Goal: Use online tool/utility: Use online tool/utility

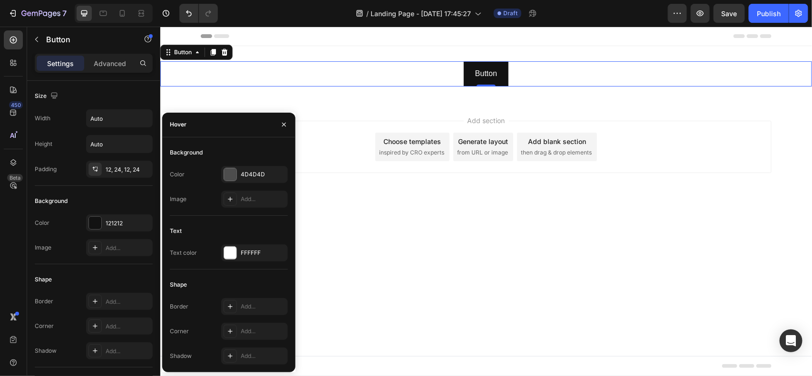
scroll to position [361, 0]
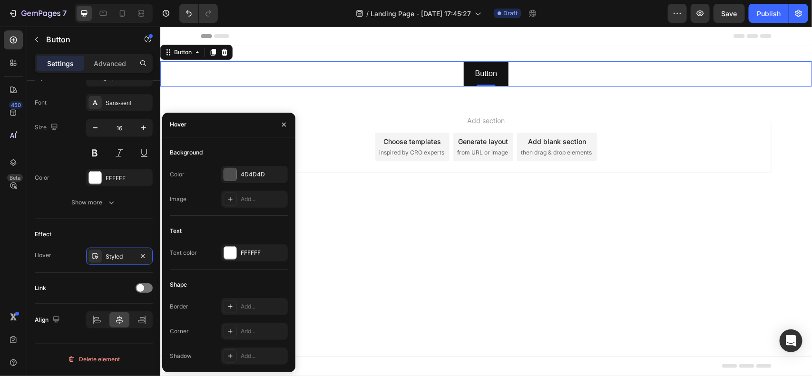
click at [352, 229] on body "Header Button Button 0 Section 1 Root Start with Sections from sidebar Add sect…" at bounding box center [485, 201] width 651 height 350
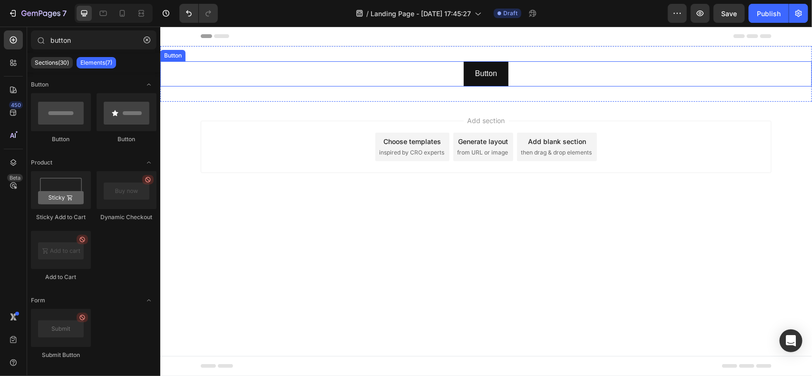
click at [426, 72] on div "Button Button" at bounding box center [485, 73] width 651 height 25
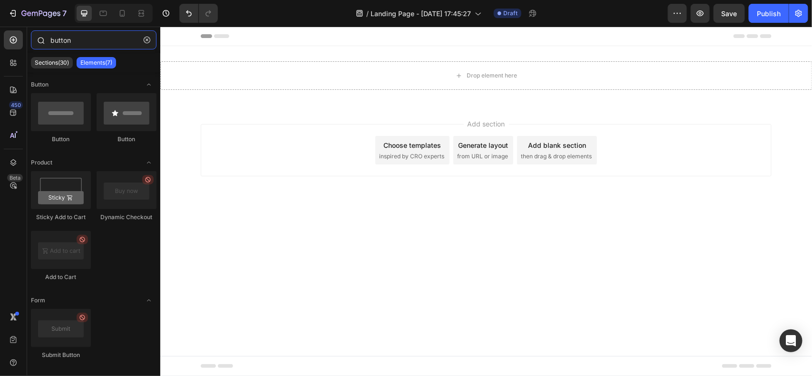
drag, startPoint x: 86, startPoint y: 43, endPoint x: 39, endPoint y: 42, distance: 46.6
click at [39, 42] on div "button" at bounding box center [93, 41] width 133 height 23
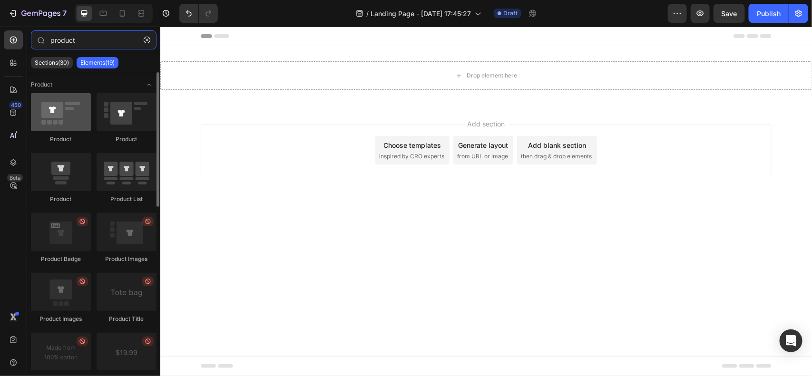
type input "product"
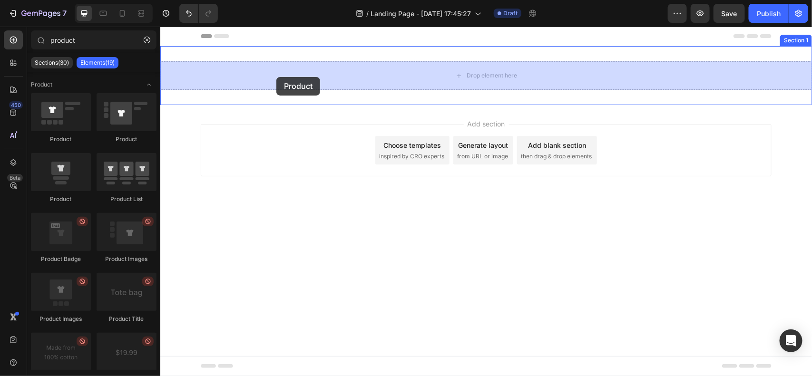
drag, startPoint x: 215, startPoint y: 144, endPoint x: 276, endPoint y: 77, distance: 90.6
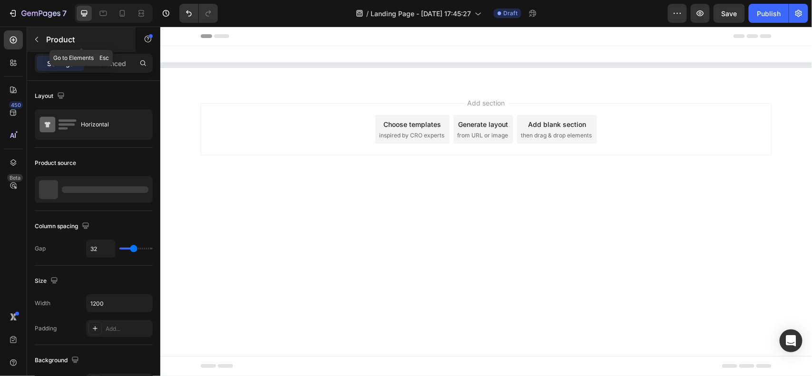
click at [60, 35] on p "Product" at bounding box center [86, 39] width 81 height 11
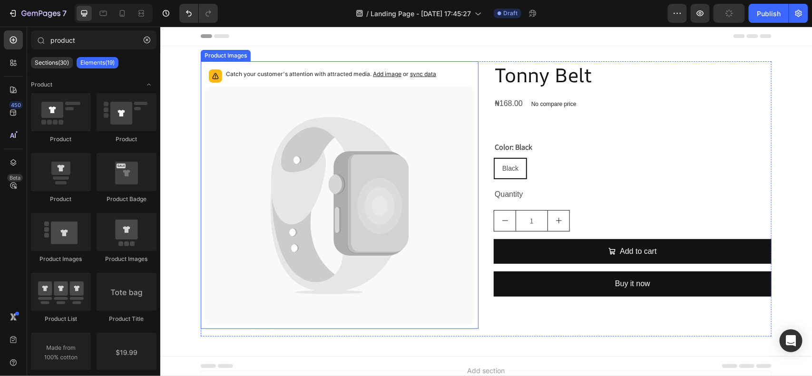
click at [286, 153] on icon at bounding box center [305, 206] width 68 height 160
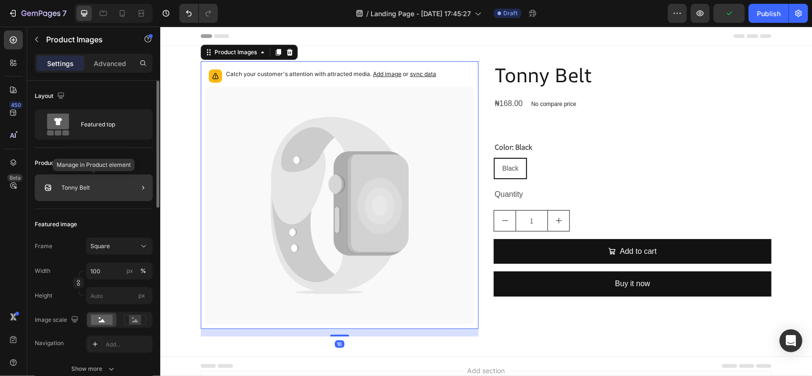
click at [91, 184] on div "Tonny Belt" at bounding box center [94, 188] width 118 height 27
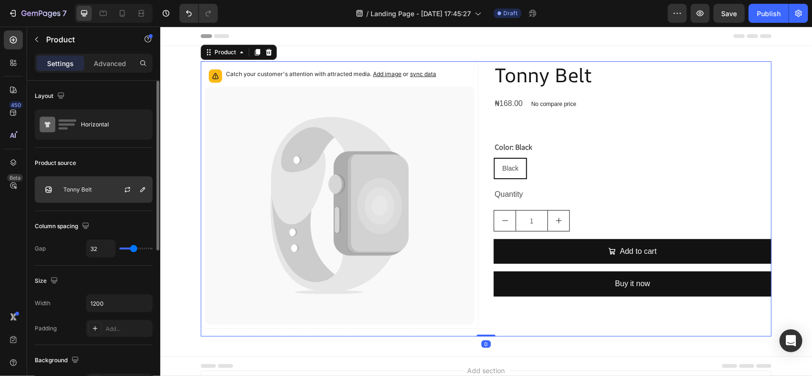
click at [83, 190] on p "Tonny Belt" at bounding box center [77, 189] width 29 height 7
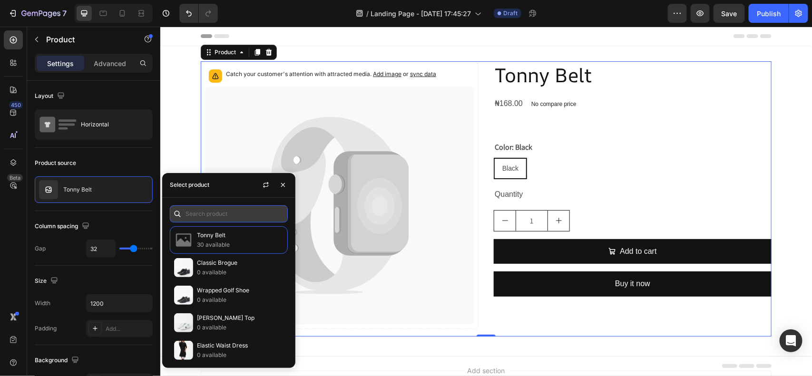
click at [222, 208] on input "text" at bounding box center [229, 213] width 118 height 17
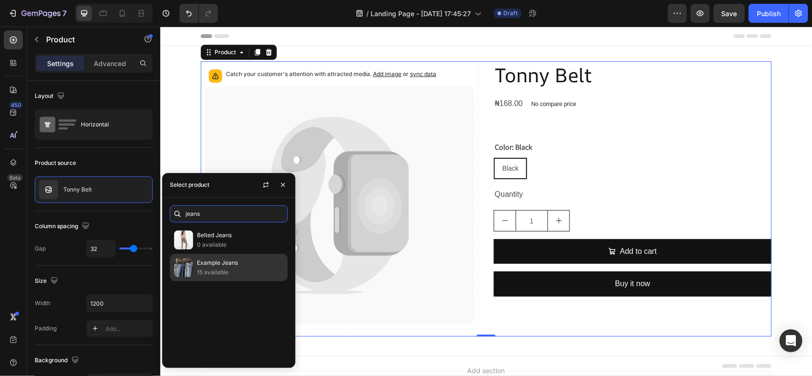
type input "jeans"
click at [220, 270] on p "15 available" at bounding box center [240, 273] width 87 height 10
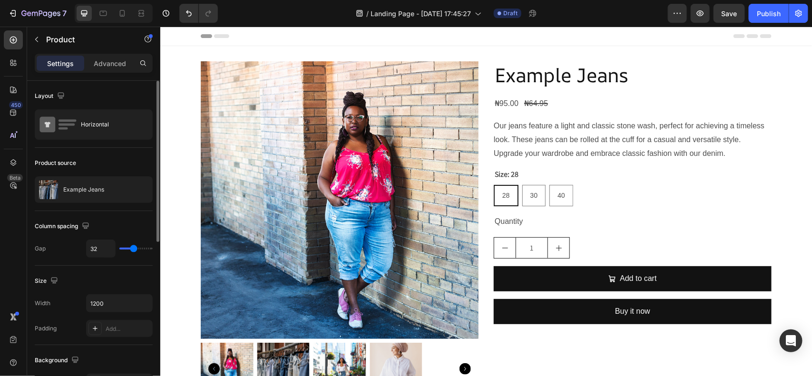
click at [101, 98] on div "Layout" at bounding box center [94, 95] width 118 height 15
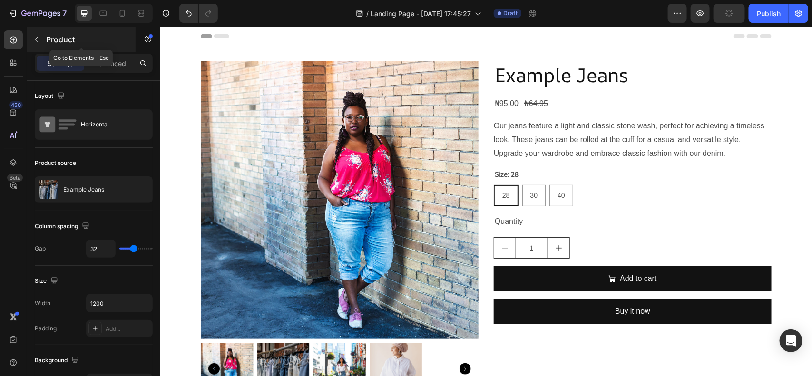
click at [64, 33] on div "Product" at bounding box center [81, 39] width 108 height 25
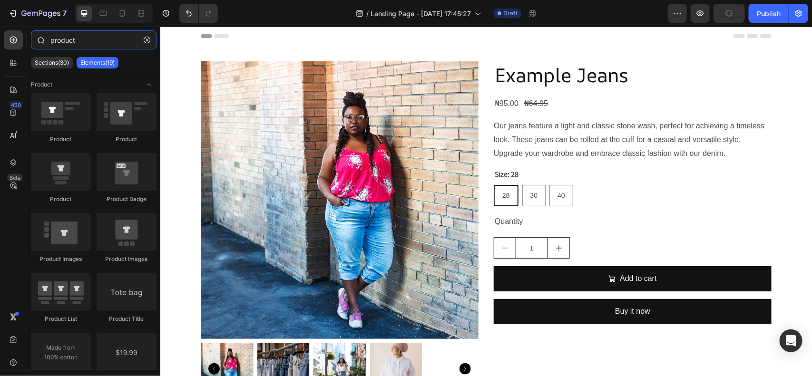
click at [65, 44] on input "product" at bounding box center [94, 39] width 126 height 19
click at [92, 37] on input "product" at bounding box center [94, 39] width 126 height 19
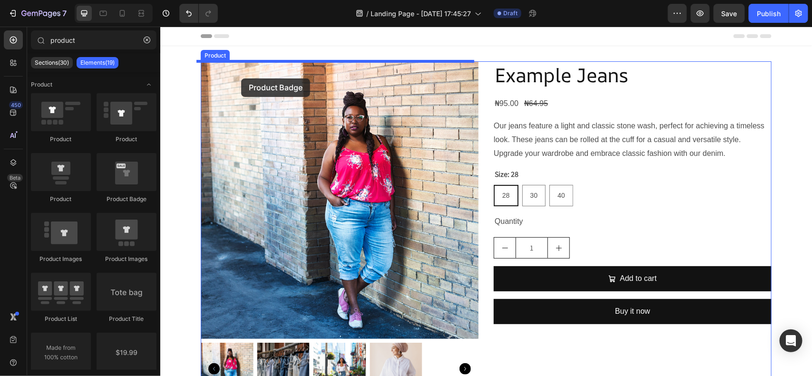
drag, startPoint x: 287, startPoint y: 206, endPoint x: 241, endPoint y: 78, distance: 136.0
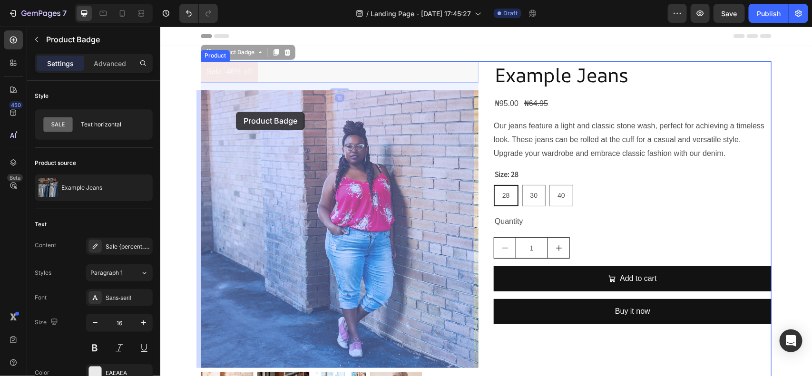
drag, startPoint x: 235, startPoint y: 72, endPoint x: 235, endPoint y: 111, distance: 39.0
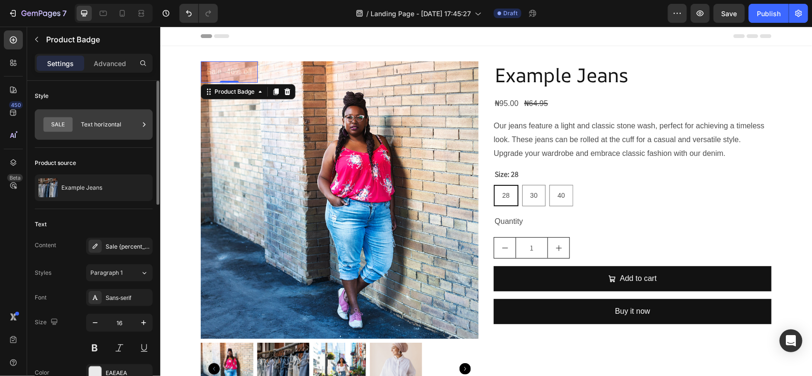
click at [119, 126] on div "Text horizontal" at bounding box center [110, 125] width 58 height 22
click at [93, 213] on div "Text Content Sale {percent_discount} off Styles Paragraph 1 Font Sans-serif Siz…" at bounding box center [94, 311] width 118 height 205
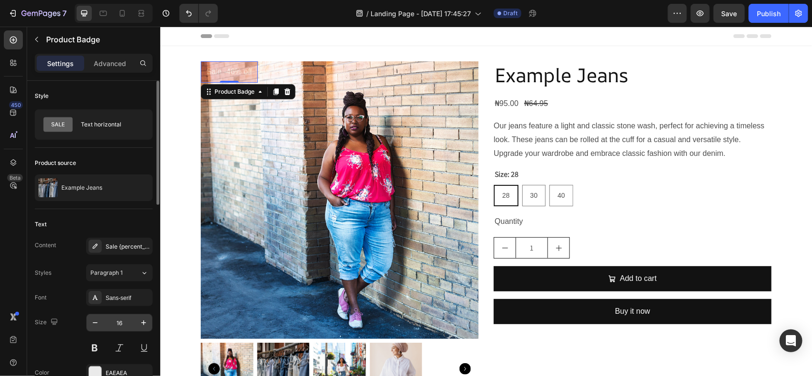
scroll to position [59, 0]
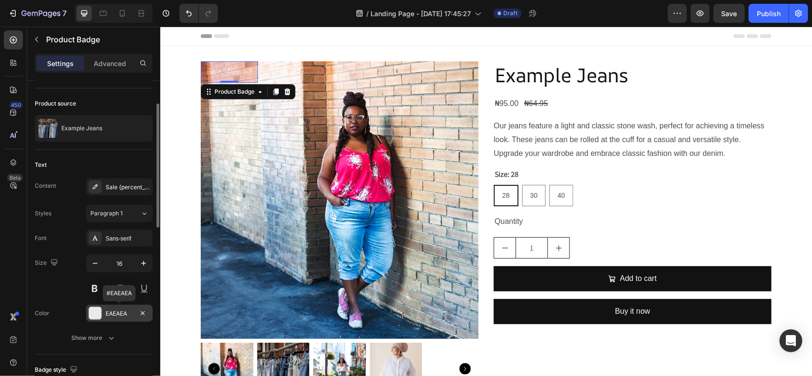
click at [93, 311] on div at bounding box center [95, 313] width 12 height 12
click at [65, 295] on div "Size 16" at bounding box center [94, 275] width 118 height 43
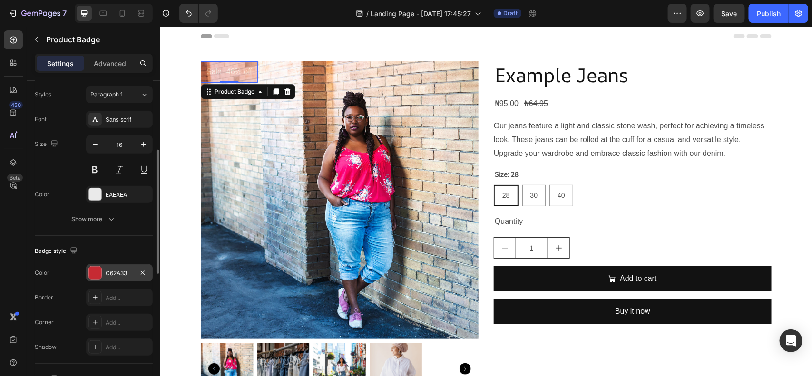
click at [96, 274] on div at bounding box center [95, 273] width 12 height 12
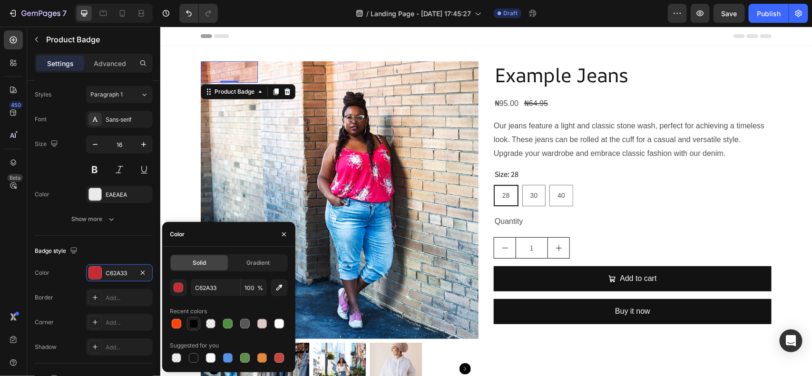
click at [194, 321] on div at bounding box center [194, 324] width 10 height 10
type input "000000"
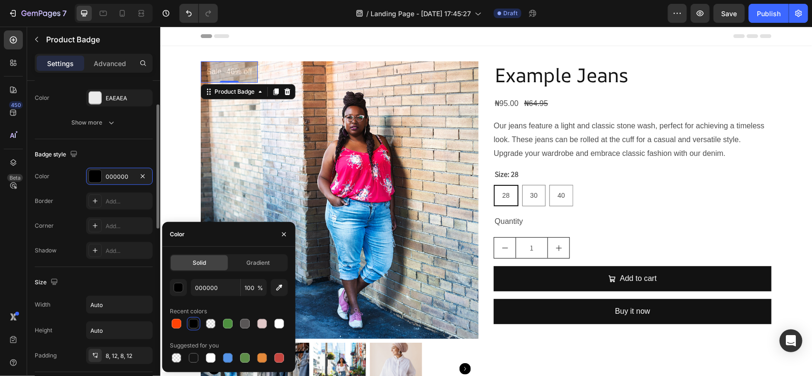
scroll to position [215, 0]
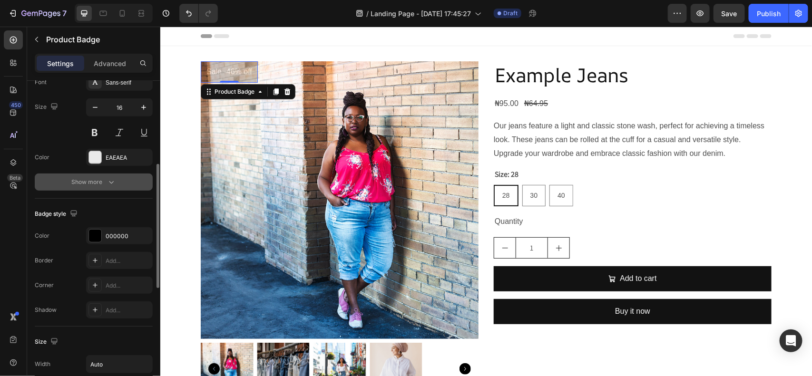
click at [110, 184] on icon "button" at bounding box center [112, 182] width 10 height 10
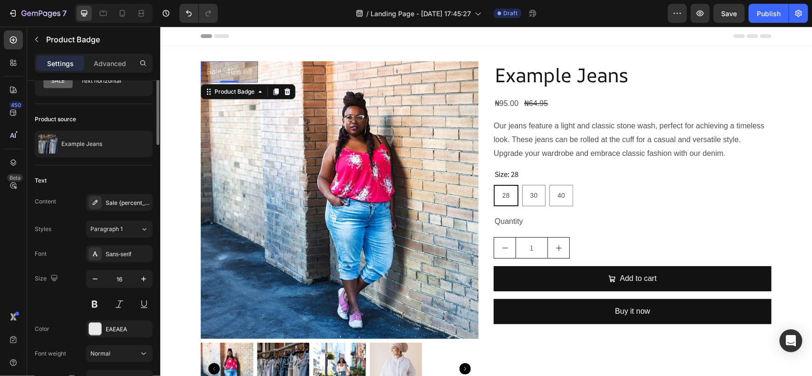
scroll to position [0, 0]
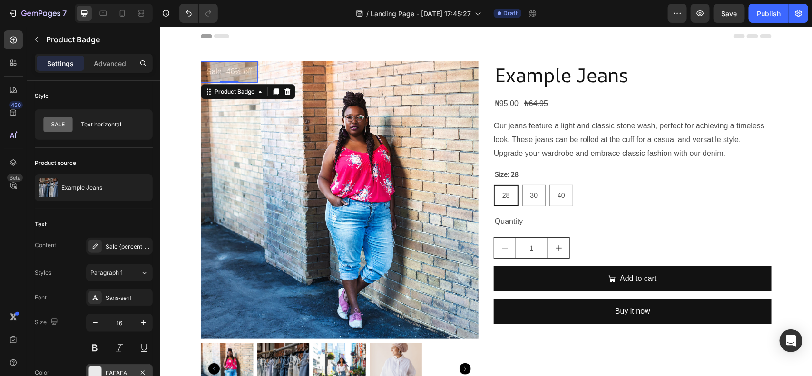
click at [119, 368] on div "EAEAEA" at bounding box center [119, 372] width 67 height 17
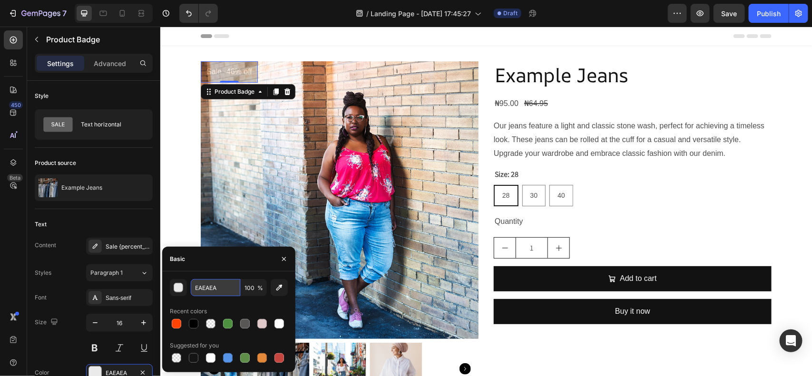
click at [219, 284] on input "EAEAEA" at bounding box center [215, 287] width 49 height 17
click at [280, 322] on div at bounding box center [279, 324] width 10 height 10
type input "FFFFFF"
click at [131, 224] on div "Text" at bounding box center [94, 224] width 118 height 15
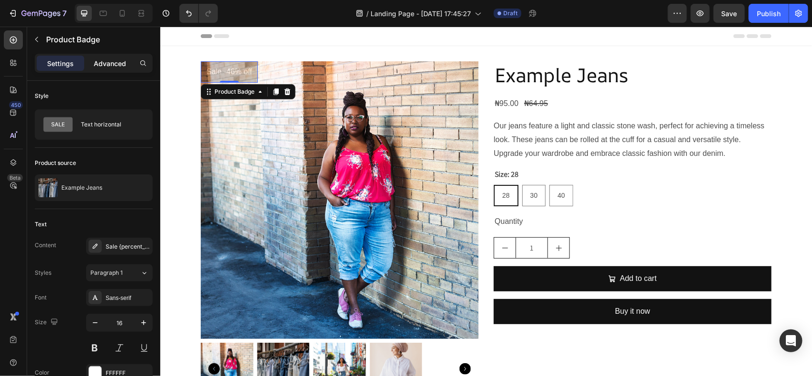
click at [101, 65] on p "Advanced" at bounding box center [110, 63] width 32 height 10
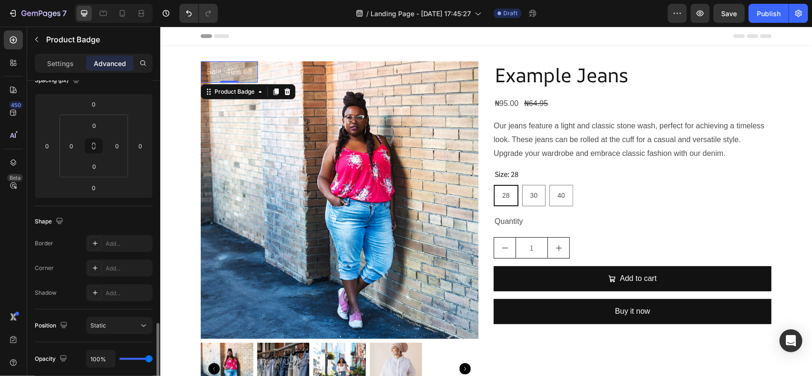
scroll to position [238, 0]
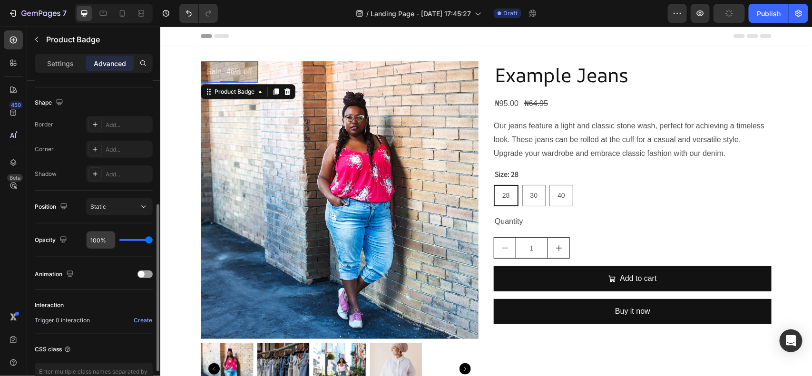
click at [99, 244] on input "100%" at bounding box center [101, 240] width 29 height 17
type input "99%"
type input "99"
type input "69%"
type input "69"
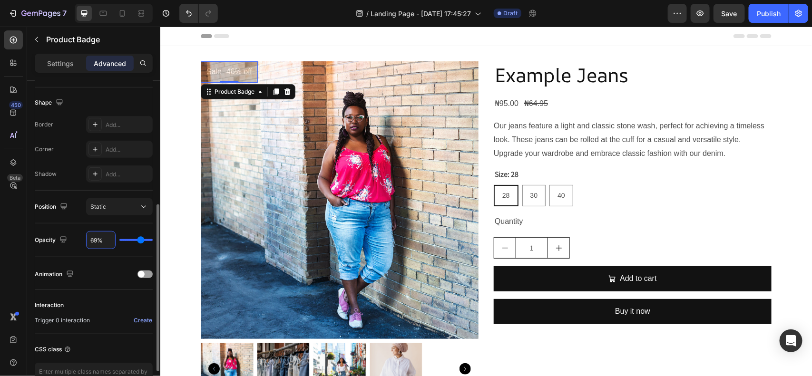
type input "23%"
type input "23"
type input "9%"
type input "9"
type input "2%"
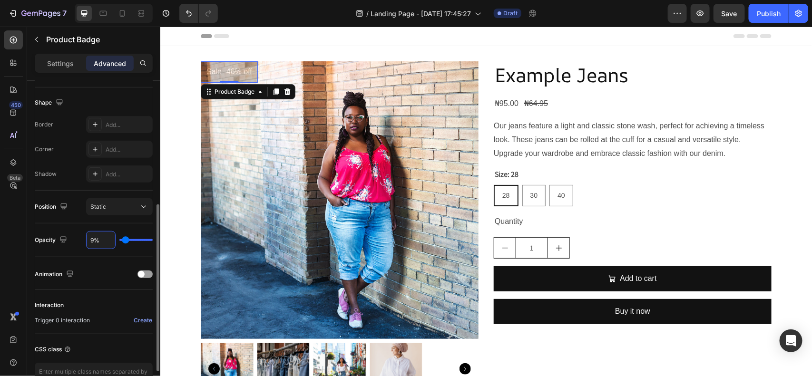
type input "2"
type input "0%"
type input "0"
type input "67%"
type input "67"
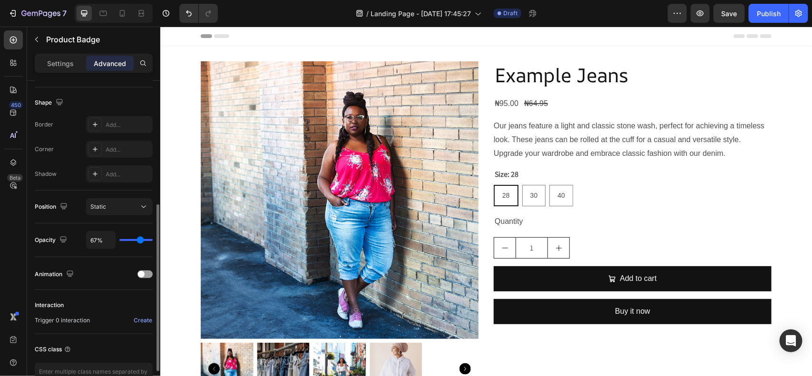
type input "100%"
type input "100"
drag, startPoint x: 149, startPoint y: 241, endPoint x: 12, endPoint y: 212, distance: 139.5
click at [153, 239] on input "range" at bounding box center [135, 240] width 33 height 2
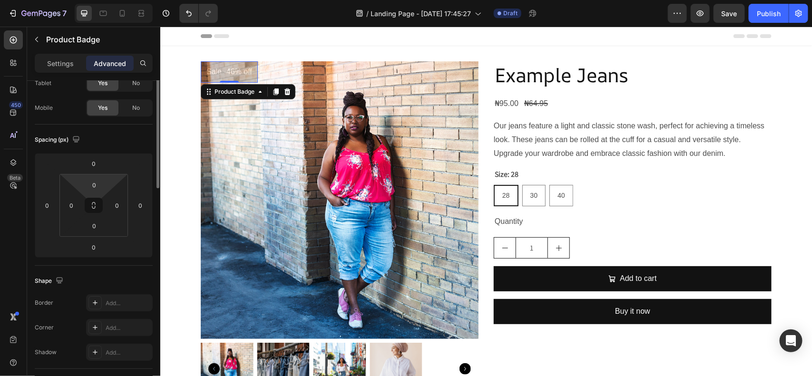
scroll to position [0, 0]
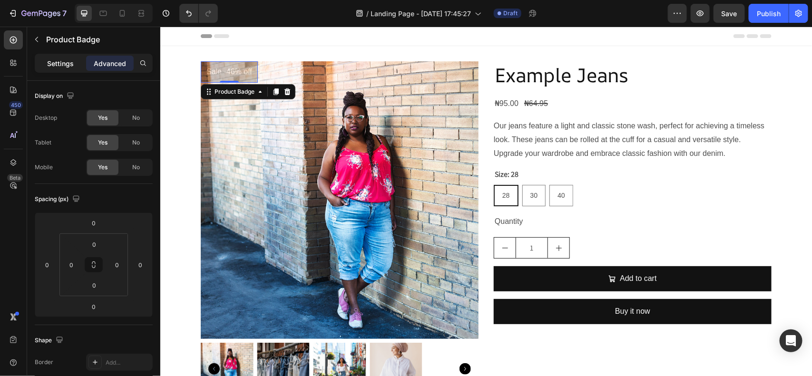
click at [55, 62] on p "Settings" at bounding box center [60, 63] width 27 height 10
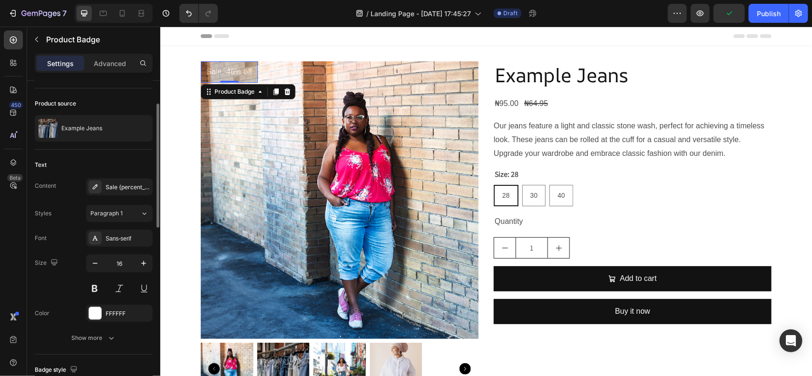
scroll to position [119, 0]
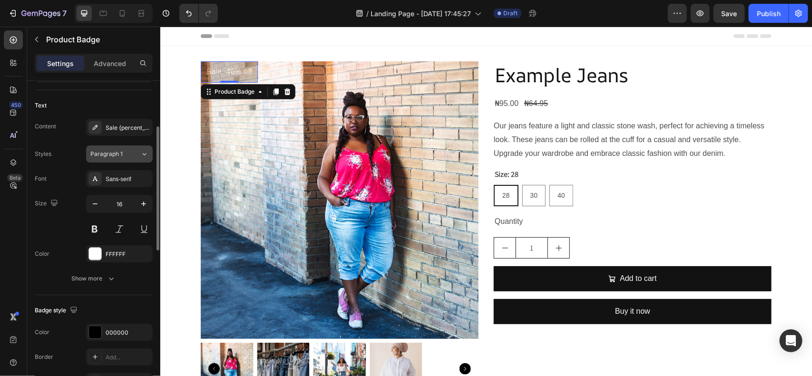
click at [127, 154] on div "Paragraph 1" at bounding box center [109, 154] width 39 height 9
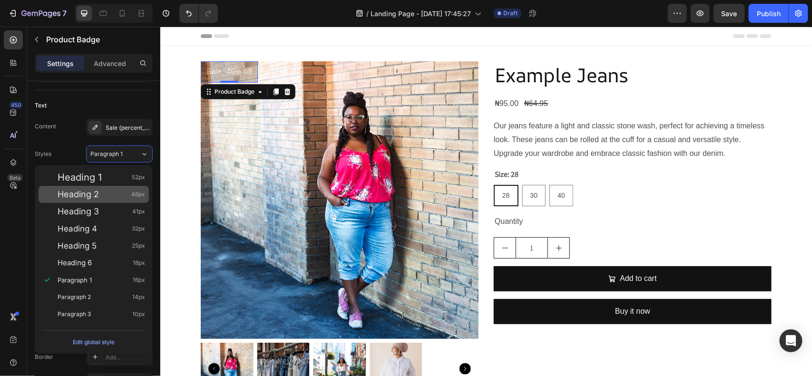
click at [114, 198] on div "Heading 2 46px" at bounding box center [101, 195] width 87 height 10
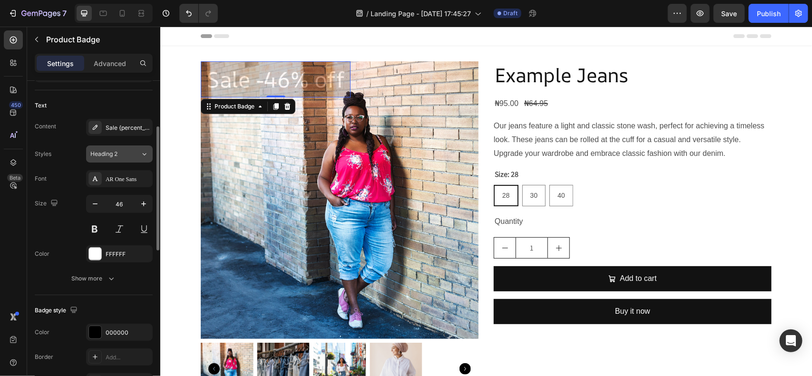
click at [123, 151] on div "Heading 2" at bounding box center [109, 154] width 39 height 9
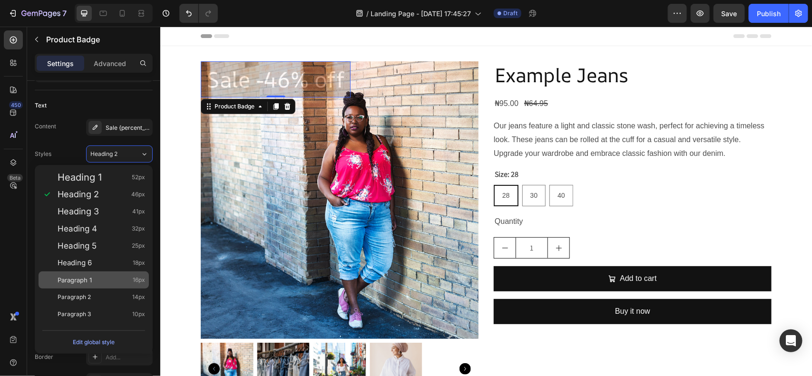
click at [88, 275] on span "Paragraph 1" at bounding box center [75, 280] width 34 height 10
type input "16"
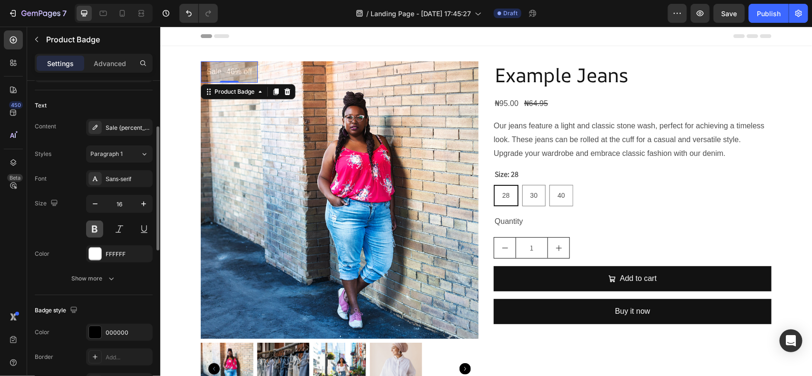
click at [97, 229] on button at bounding box center [94, 229] width 17 height 17
click at [95, 229] on button at bounding box center [94, 229] width 17 height 17
click at [129, 130] on div "Sale {percent_discount} off" at bounding box center [128, 128] width 45 height 9
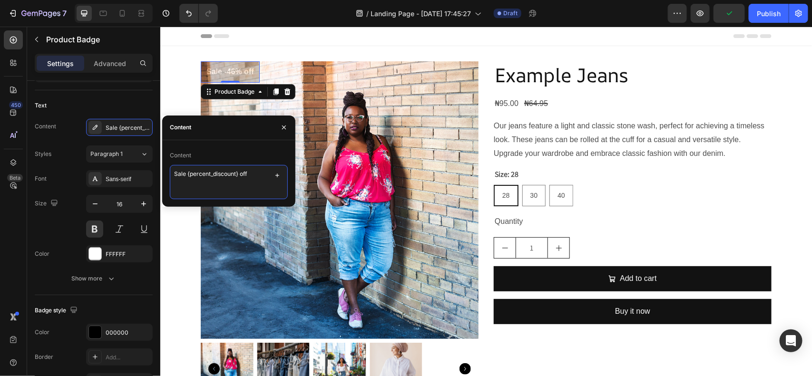
click at [255, 179] on textarea "Sale {percent_discount} off" at bounding box center [229, 182] width 118 height 34
drag, startPoint x: 256, startPoint y: 179, endPoint x: 169, endPoint y: 178, distance: 86.5
click at [170, 178] on textarea "Sale {percent_discount} off" at bounding box center [229, 182] width 118 height 34
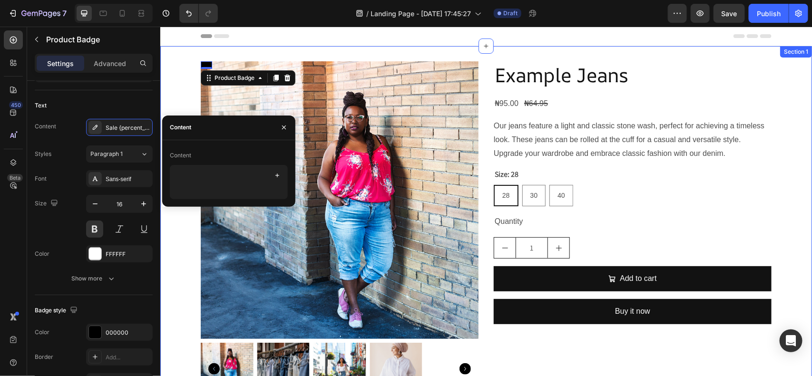
click at [170, 105] on div "Product Badge 0 Product Images Example Jeans Product Title ₦95.00 Product Price…" at bounding box center [485, 231] width 651 height 341
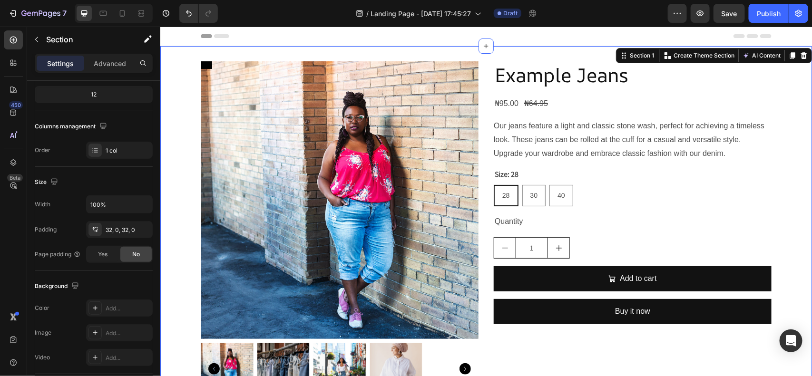
scroll to position [0, 0]
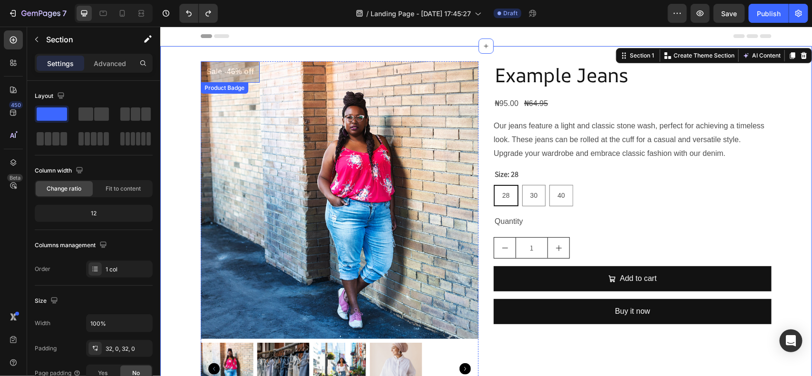
click at [226, 77] on pre "Sale -46% off" at bounding box center [229, 71] width 59 height 21
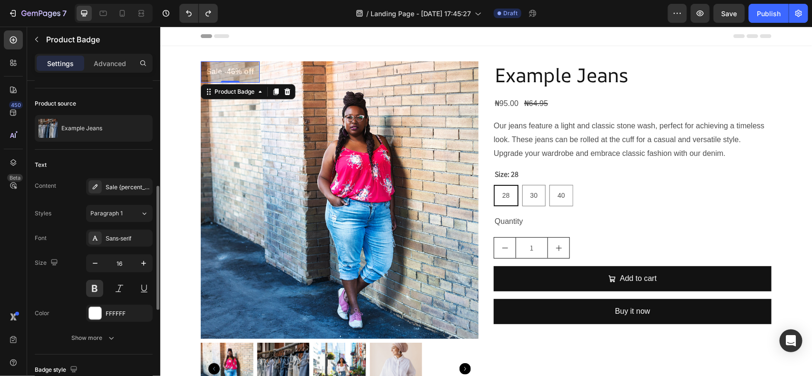
scroll to position [119, 0]
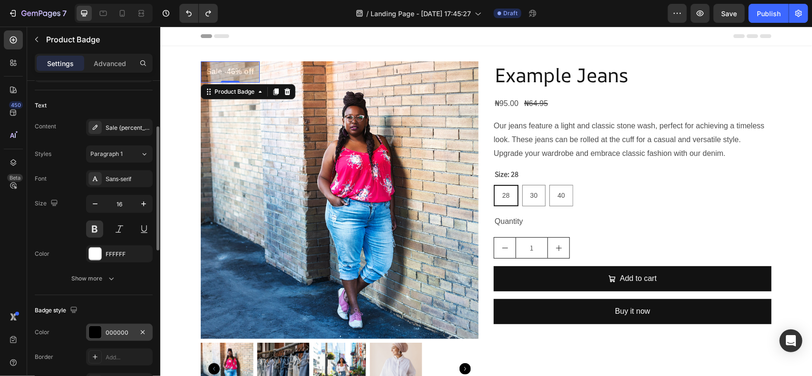
click at [97, 333] on div at bounding box center [95, 332] width 12 height 12
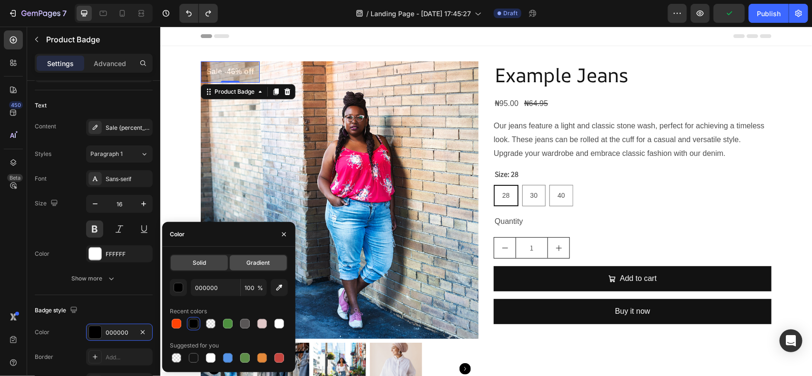
click at [260, 264] on span "Gradient" at bounding box center [257, 263] width 23 height 9
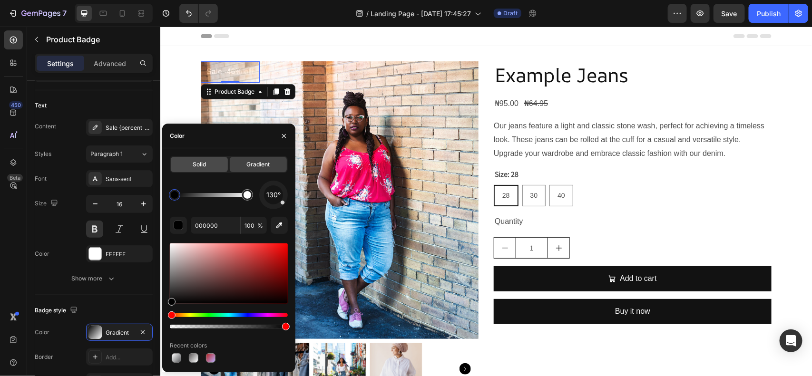
click at [198, 165] on span "Solid" at bounding box center [199, 164] width 13 height 9
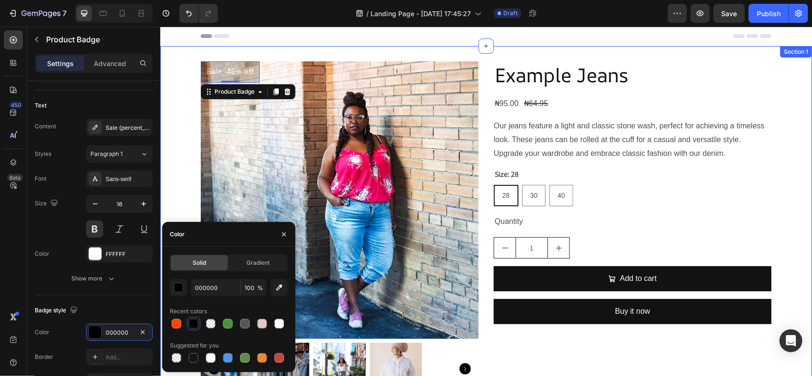
click at [177, 139] on div "Sale -46% off Product Badge 0 Product Images Example Jeans Product Title ₦95.00…" at bounding box center [485, 231] width 651 height 341
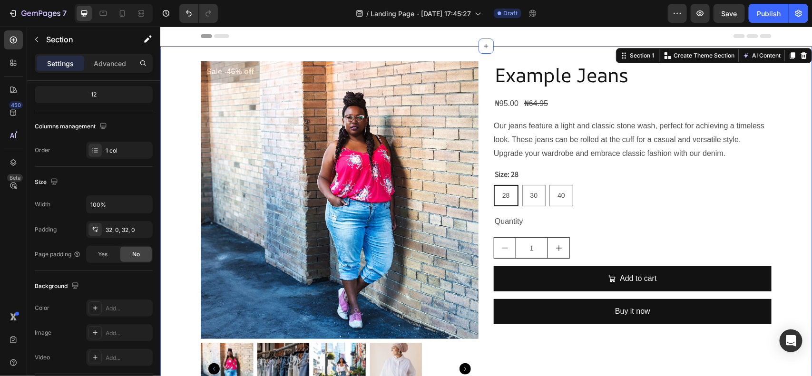
scroll to position [0, 0]
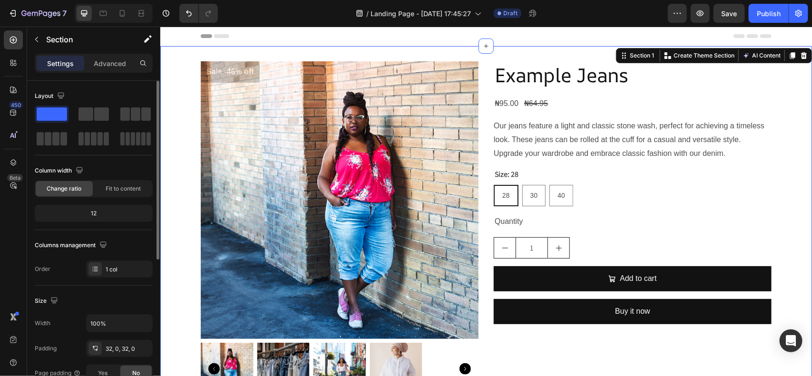
click at [262, 139] on img at bounding box center [339, 200] width 278 height 278
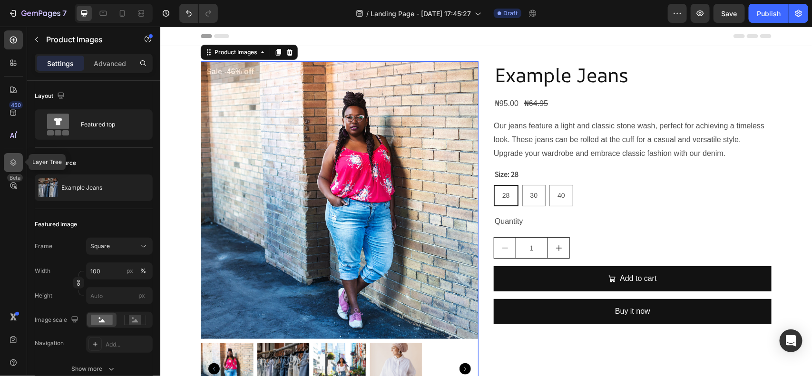
click at [16, 163] on icon at bounding box center [13, 162] width 6 height 7
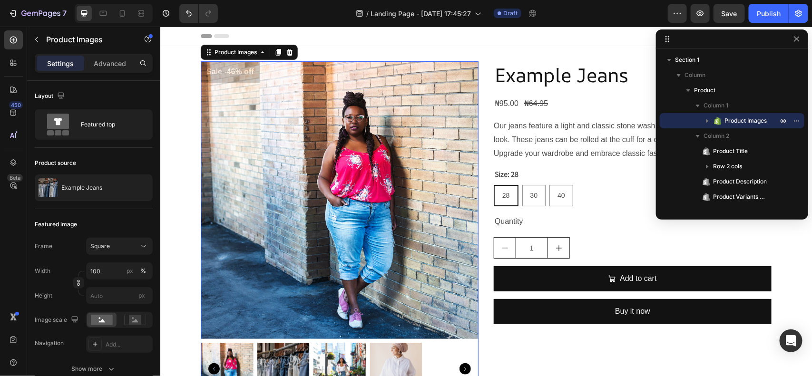
click at [706, 121] on icon "button" at bounding box center [707, 121] width 2 height 4
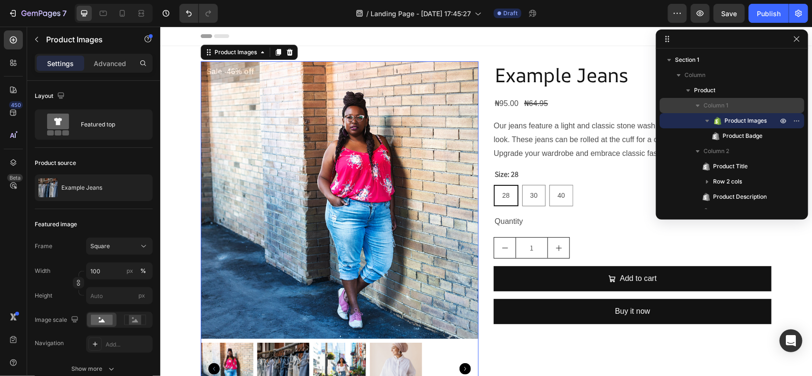
drag, startPoint x: 732, startPoint y: 136, endPoint x: 734, endPoint y: 110, distance: 26.2
click at [734, 110] on div "Column 1 Product Images Product Badge" at bounding box center [732, 121] width 145 height 46
drag, startPoint x: 730, startPoint y: 133, endPoint x: 735, endPoint y: 108, distance: 25.7
click at [735, 108] on div "Column 1 Product Images Product Badge" at bounding box center [732, 121] width 145 height 46
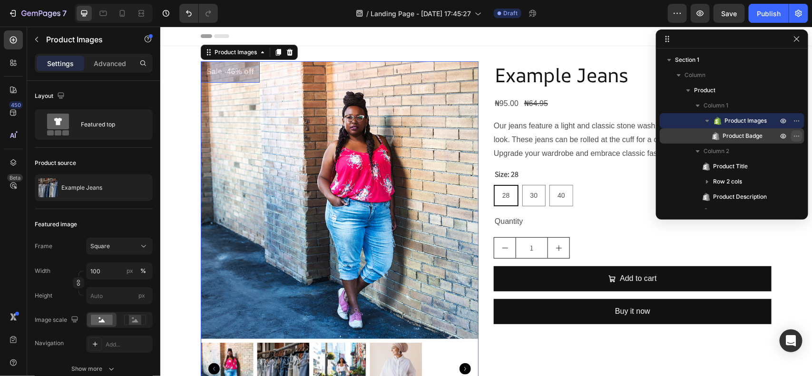
click at [799, 134] on icon "button" at bounding box center [797, 136] width 8 height 8
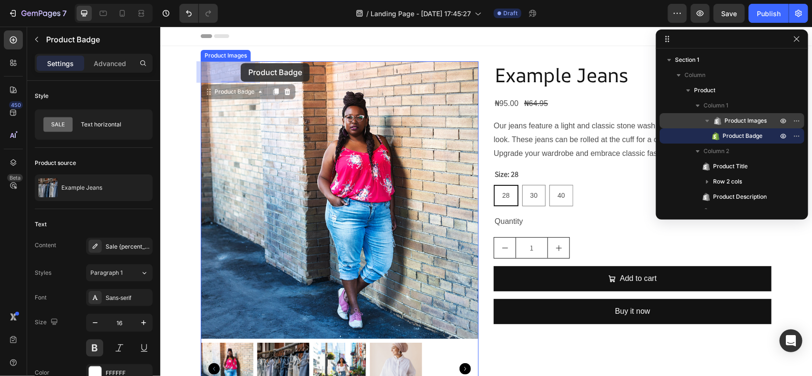
drag, startPoint x: 232, startPoint y: 76, endPoint x: 240, endPoint y: 63, distance: 15.4
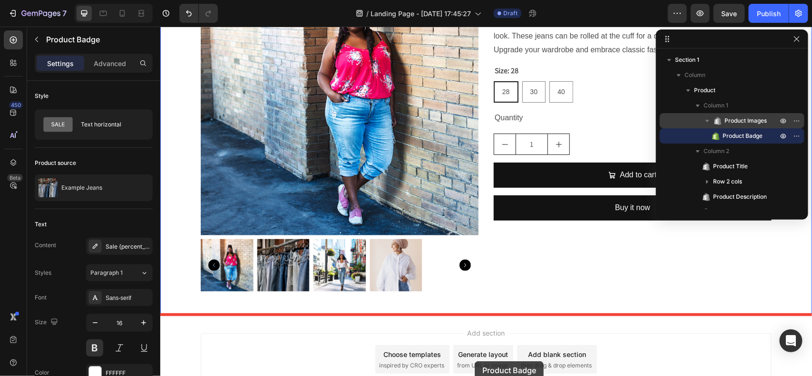
scroll to position [113, 0]
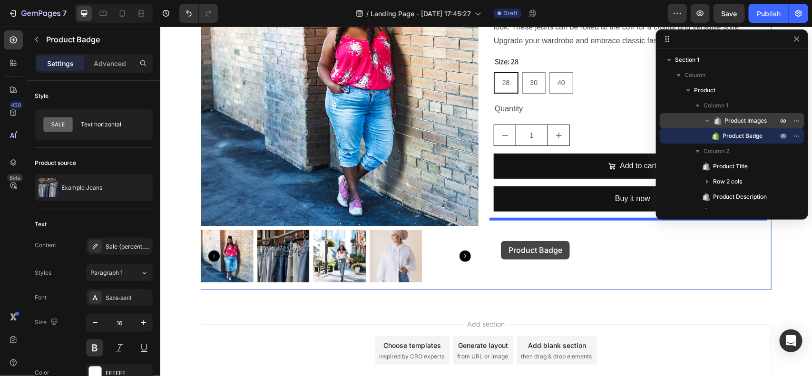
drag, startPoint x: 234, startPoint y: 76, endPoint x: 500, endPoint y: 241, distance: 313.3
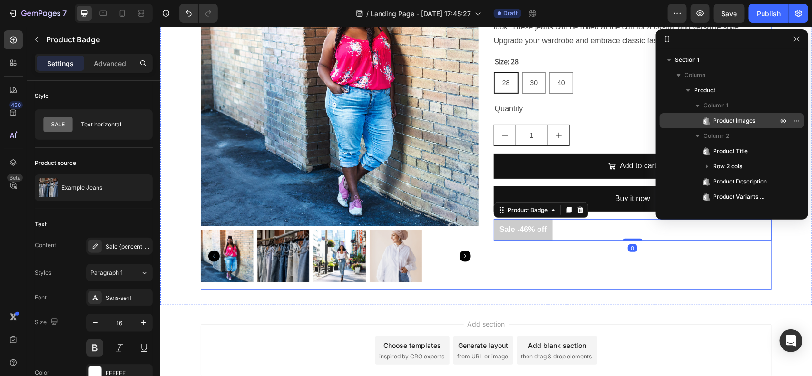
click at [560, 265] on div "Example Jeans Product Title ₦95.00 Product Price Product Price ₦64.95 Product P…" at bounding box center [632, 118] width 278 height 341
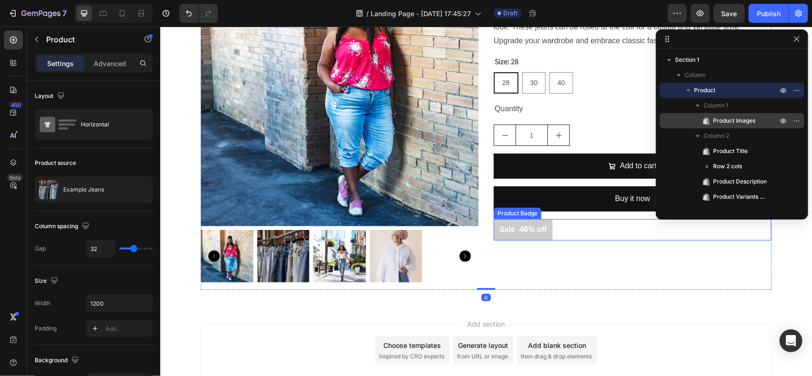
click at [520, 231] on pre "Sale -46% off" at bounding box center [522, 229] width 59 height 21
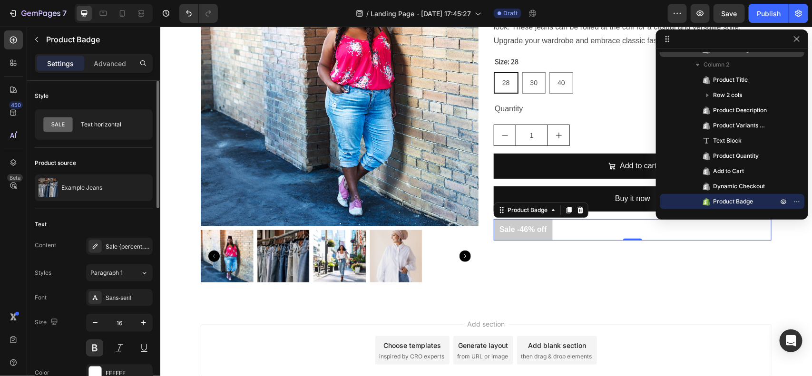
scroll to position [119, 0]
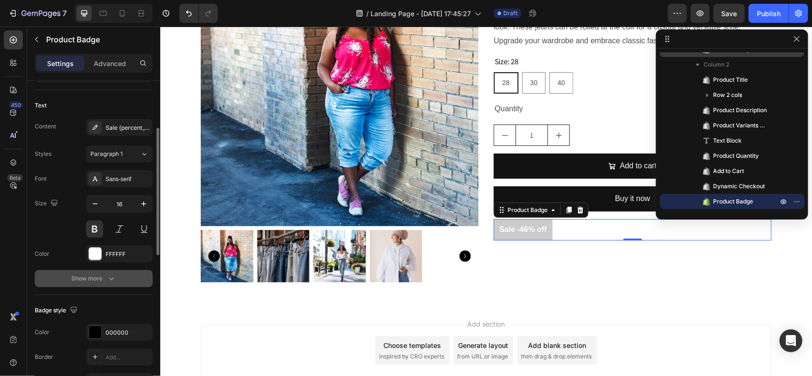
click at [94, 273] on button "Show more" at bounding box center [94, 278] width 118 height 17
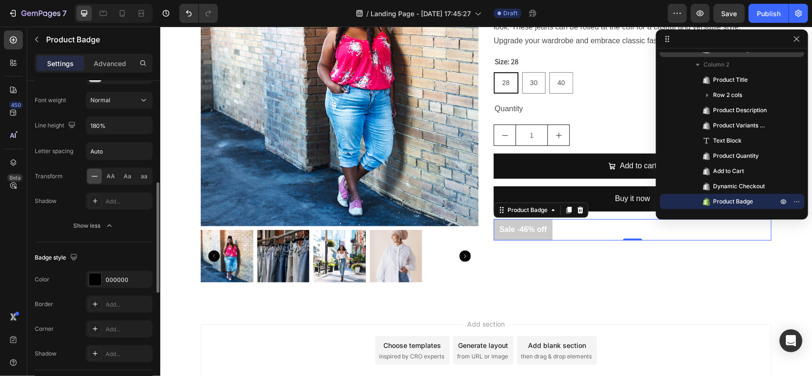
scroll to position [357, 0]
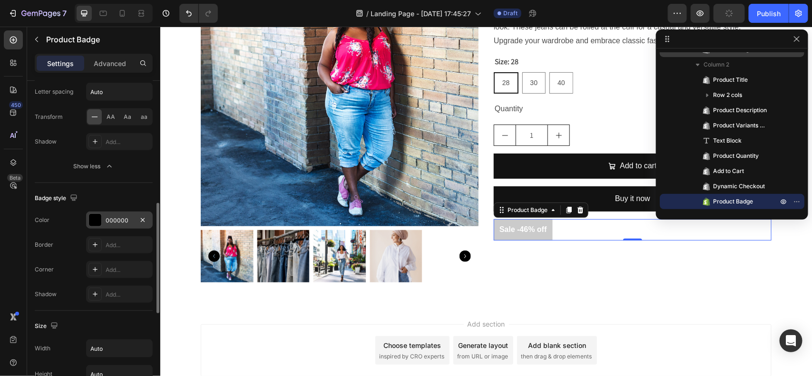
click at [93, 219] on div at bounding box center [95, 220] width 12 height 12
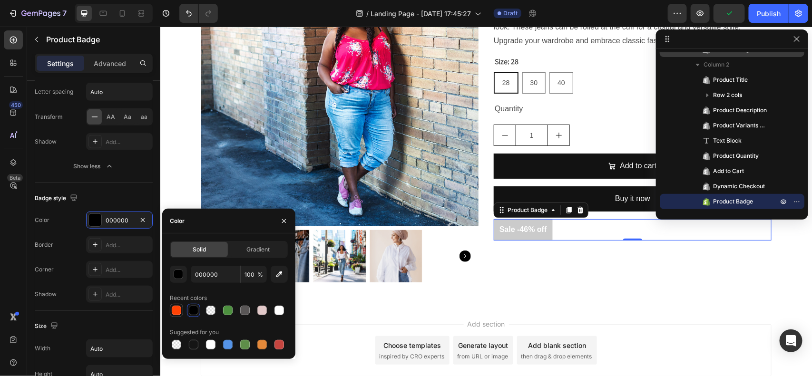
click at [180, 308] on div at bounding box center [177, 311] width 10 height 10
click at [246, 308] on div at bounding box center [245, 311] width 10 height 10
click at [229, 311] on div at bounding box center [228, 311] width 10 height 10
click at [245, 312] on div at bounding box center [245, 311] width 10 height 10
type input "595656"
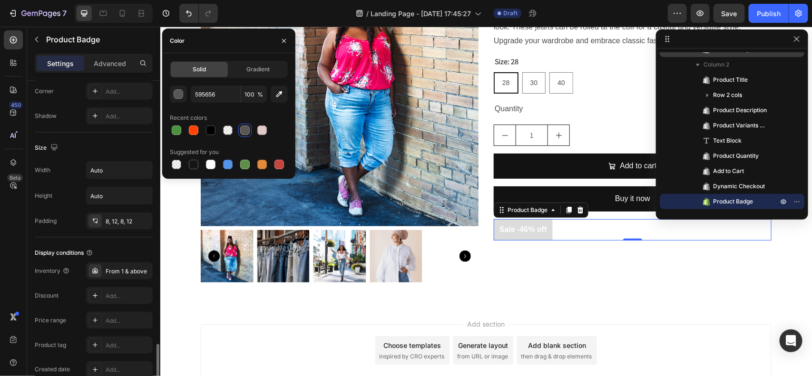
scroll to position [594, 0]
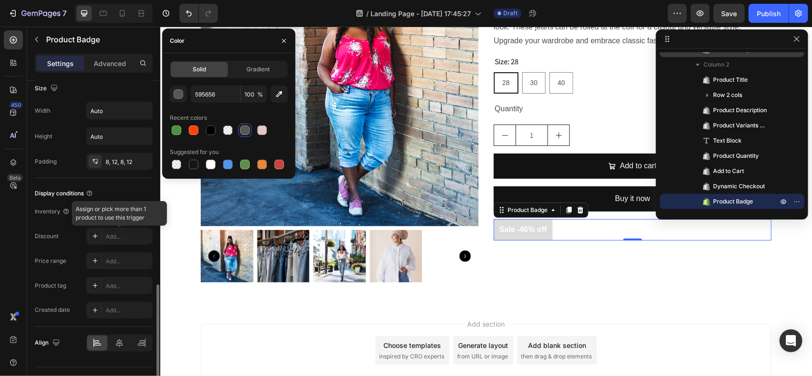
click at [117, 242] on div at bounding box center [119, 236] width 67 height 17
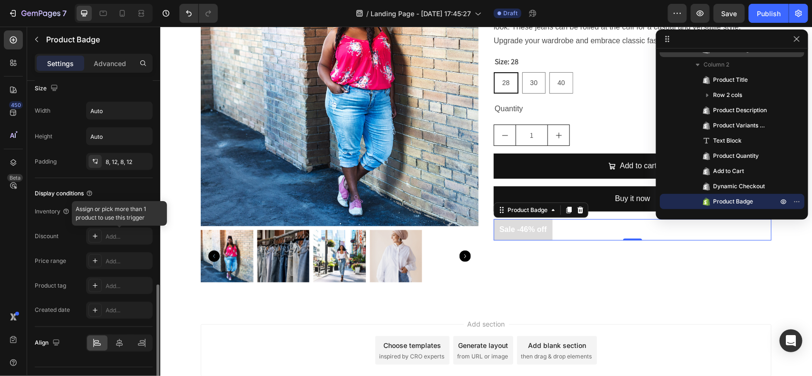
click at [95, 239] on div at bounding box center [119, 236] width 67 height 17
click at [109, 214] on div "From 1 & above" at bounding box center [128, 212] width 45 height 9
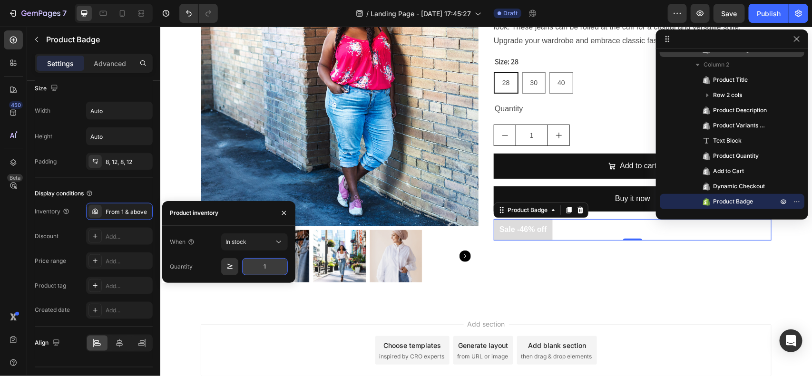
click at [271, 266] on input "1" at bounding box center [265, 266] width 46 height 17
type input "10"
click at [271, 241] on div "In stock" at bounding box center [249, 242] width 49 height 9
click at [241, 282] on span "Out of stock" at bounding box center [241, 283] width 32 height 9
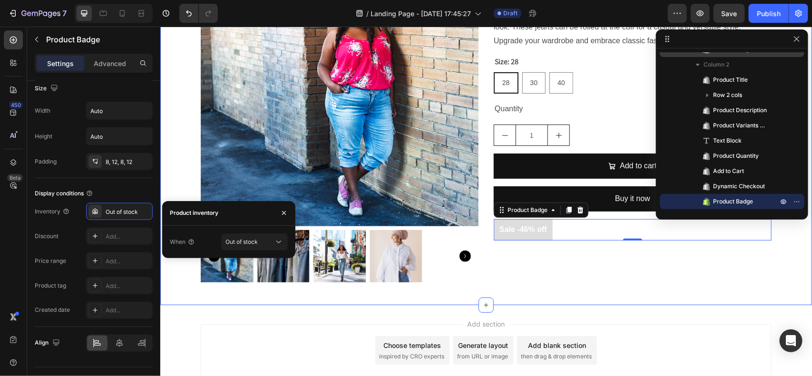
click at [172, 146] on div "Product Images Example Jeans Product Title ₦95.00 Product Price Product Price ₦…" at bounding box center [485, 118] width 651 height 341
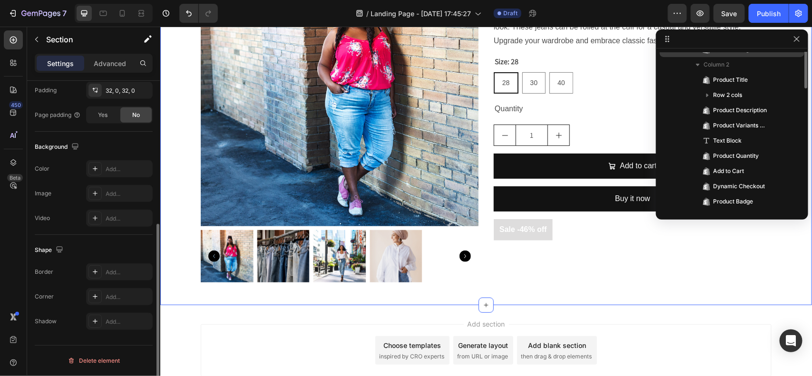
scroll to position [0, 0]
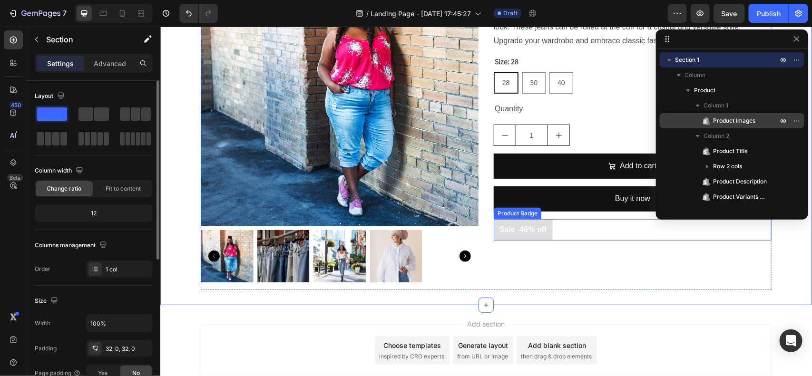
click at [531, 229] on pre "Sale -46% off" at bounding box center [522, 229] width 59 height 21
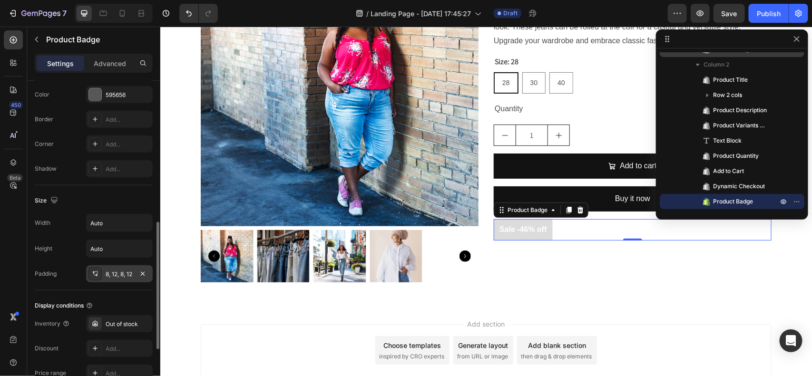
scroll to position [416, 0]
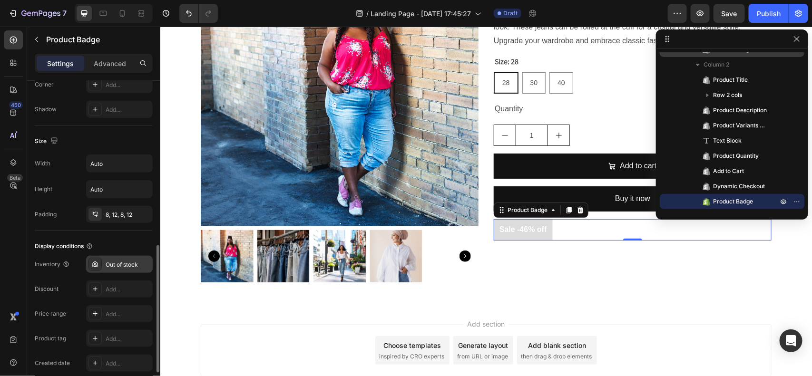
click at [134, 266] on div "Out of stock" at bounding box center [128, 265] width 45 height 9
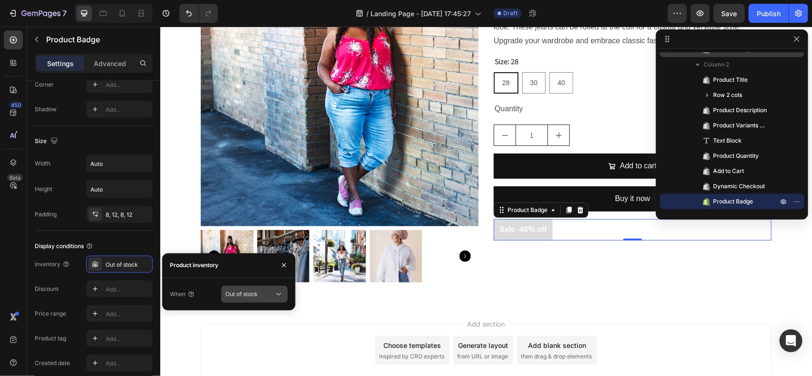
click at [254, 293] on span "Out of stock" at bounding box center [241, 294] width 32 height 7
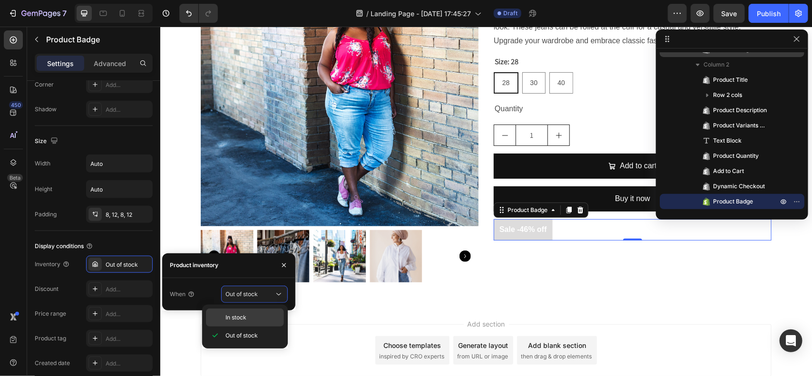
click at [258, 321] on p "In stock" at bounding box center [252, 317] width 54 height 9
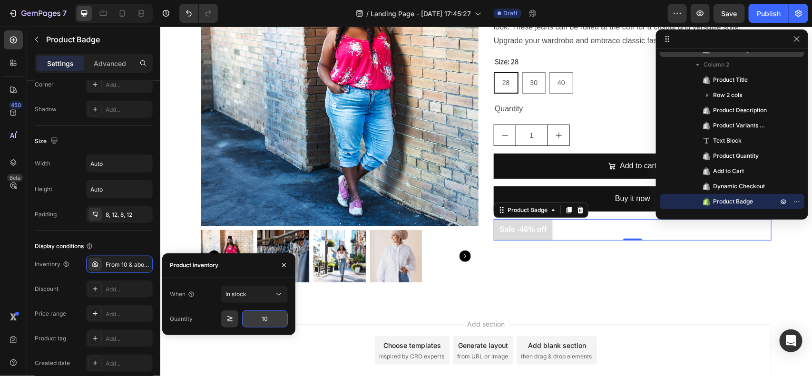
click at [272, 322] on input "10" at bounding box center [265, 319] width 46 height 17
type input "1"
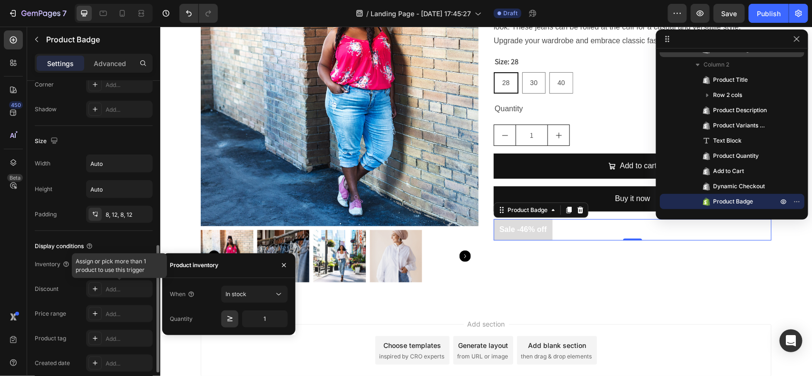
click at [117, 289] on div at bounding box center [119, 289] width 67 height 17
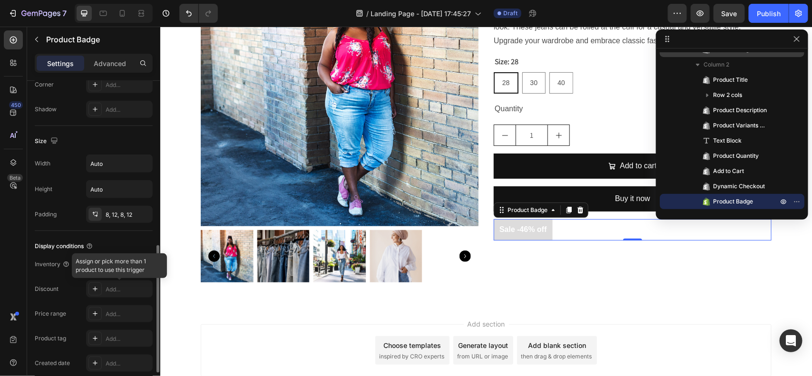
click at [103, 289] on div at bounding box center [119, 289] width 67 height 17
click at [93, 289] on div at bounding box center [119, 289] width 67 height 17
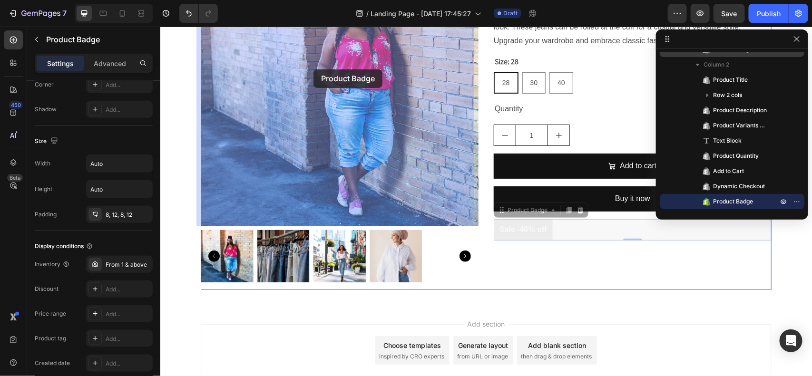
drag, startPoint x: 527, startPoint y: 228, endPoint x: 312, endPoint y: 69, distance: 267.5
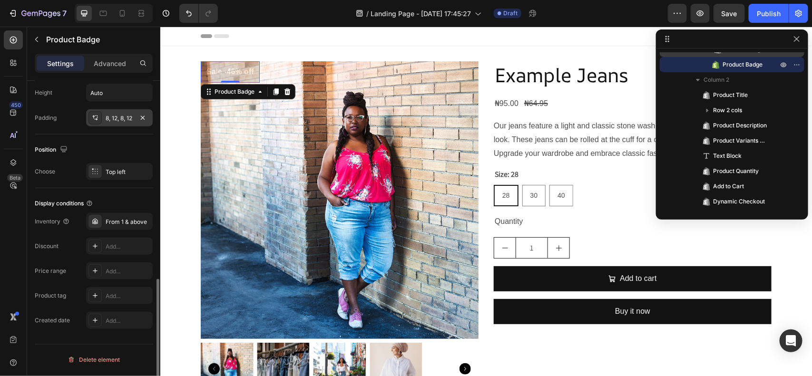
scroll to position [394, 0]
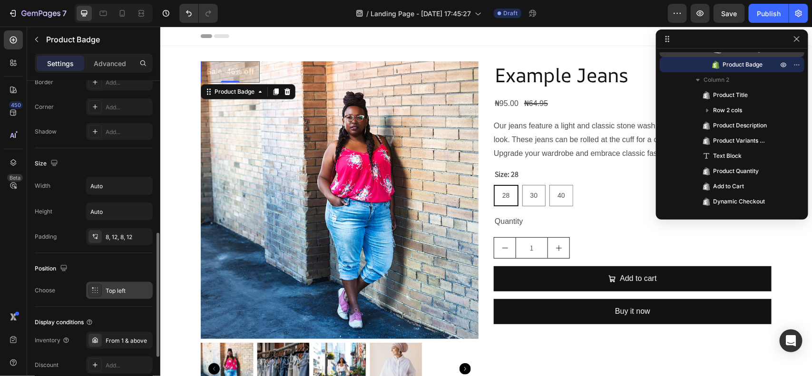
click at [97, 289] on icon at bounding box center [95, 291] width 8 height 8
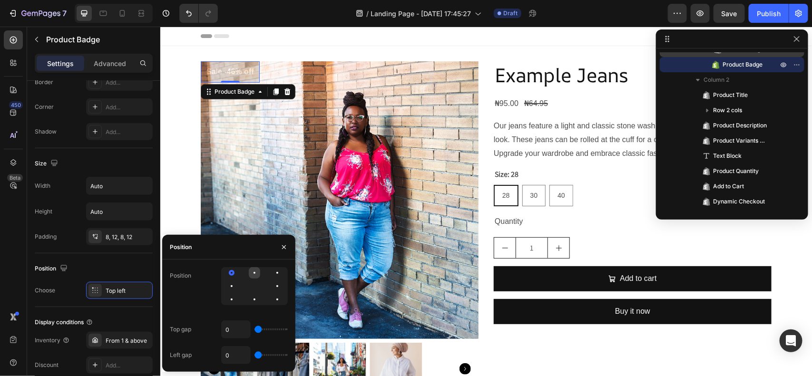
click at [272, 270] on div at bounding box center [277, 272] width 11 height 11
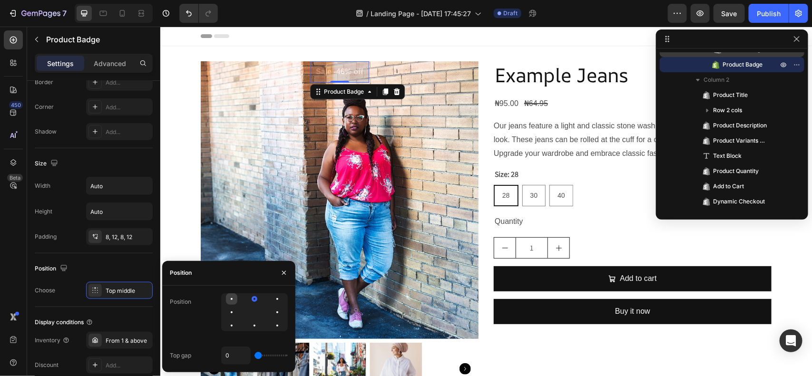
click at [232, 298] on div at bounding box center [232, 299] width 2 height 2
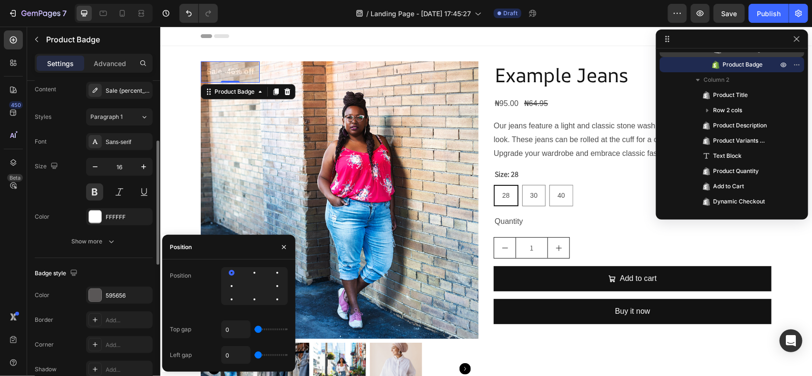
scroll to position [0, 0]
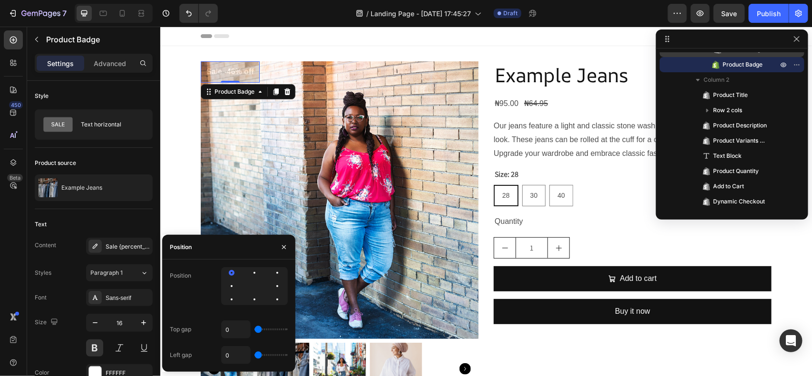
click at [64, 35] on p "Product Badge" at bounding box center [97, 39] width 103 height 11
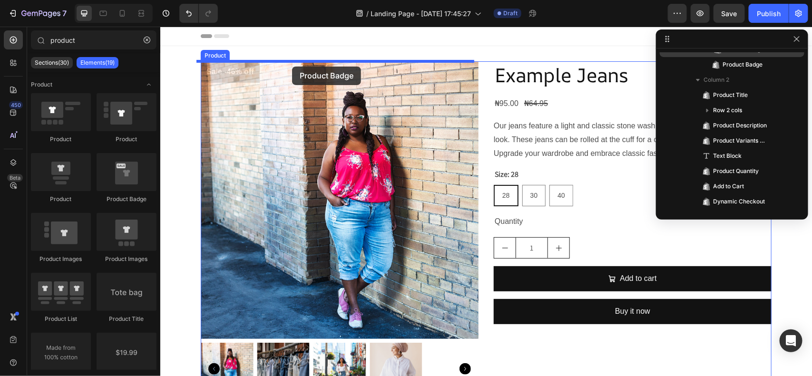
drag, startPoint x: 284, startPoint y: 213, endPoint x: 292, endPoint y: 66, distance: 147.1
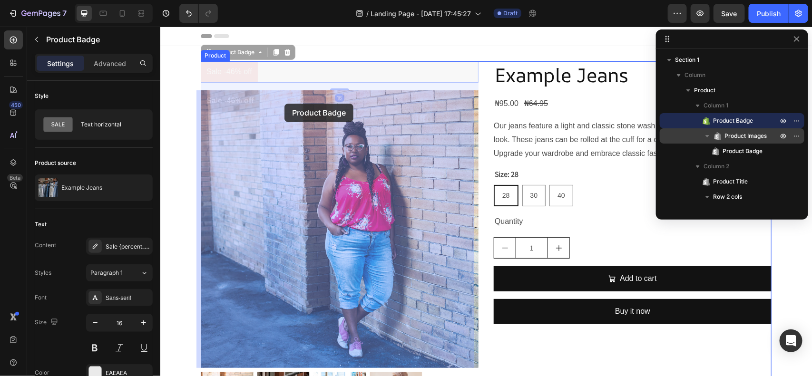
drag, startPoint x: 217, startPoint y: 68, endPoint x: 284, endPoint y: 103, distance: 75.9
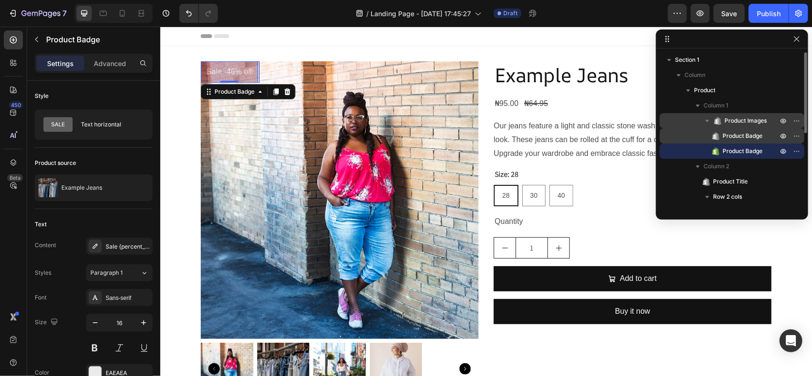
click at [749, 140] on span "Product Badge" at bounding box center [742, 136] width 40 height 10
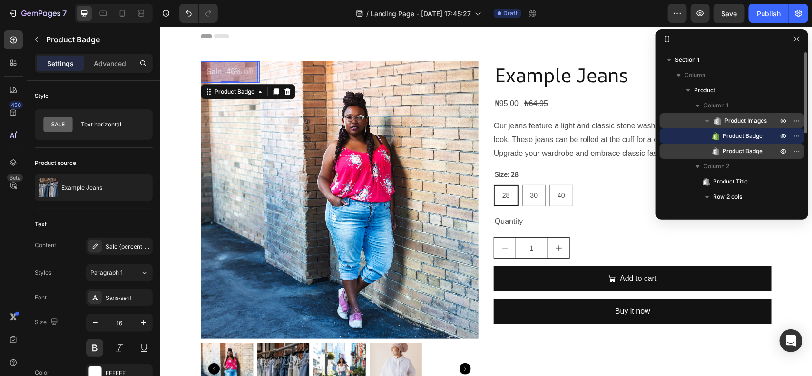
click at [729, 155] on span "Product Badge" at bounding box center [742, 151] width 40 height 10
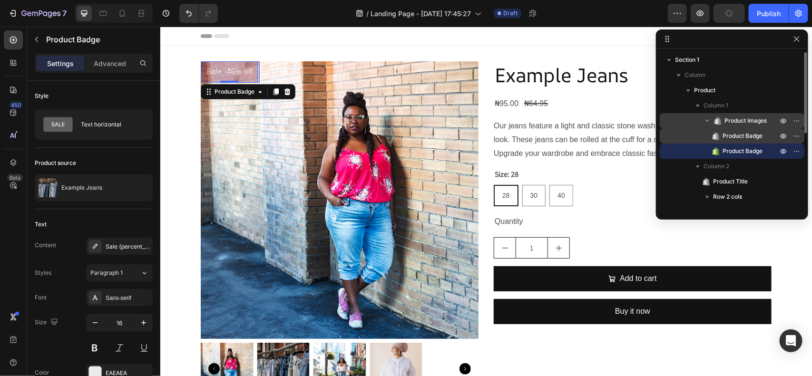
click at [732, 139] on span "Product Badge" at bounding box center [742, 136] width 40 height 10
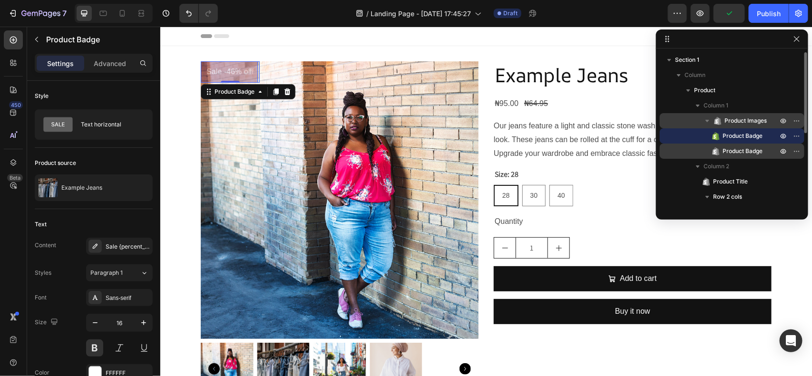
click at [734, 148] on span "Product Badge" at bounding box center [742, 151] width 40 height 10
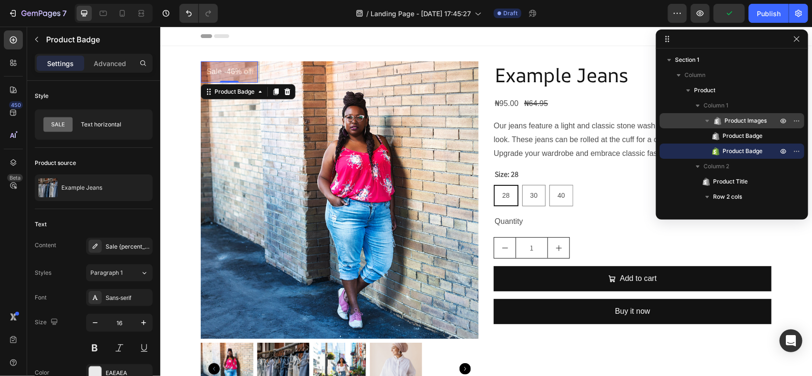
click at [220, 68] on pre "Sale -46% off" at bounding box center [228, 71] width 57 height 21
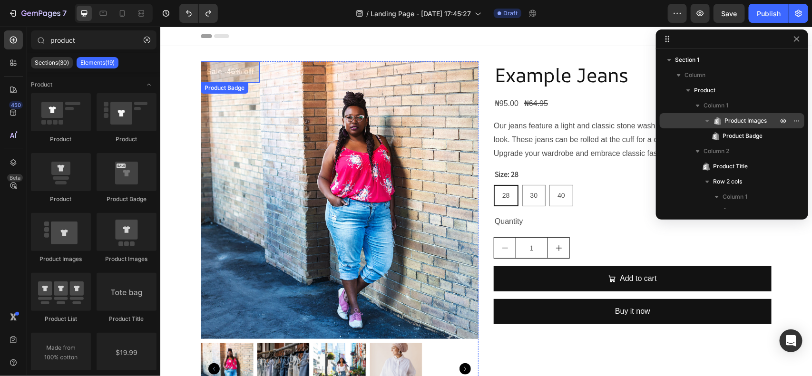
click at [215, 74] on pre "Sale -46% off" at bounding box center [229, 71] width 59 height 21
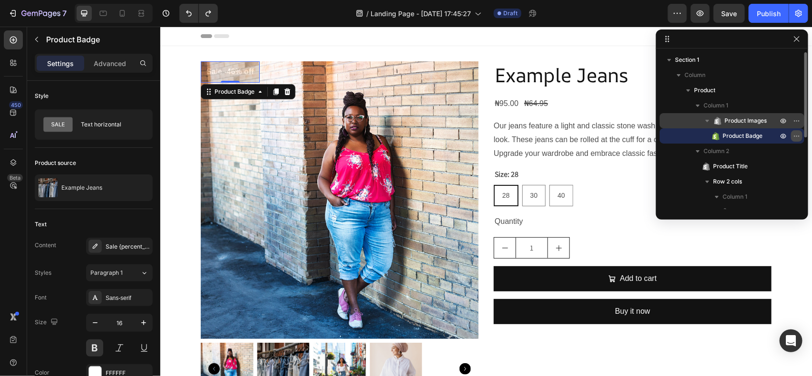
click at [799, 135] on icon "button" at bounding box center [797, 136] width 8 height 8
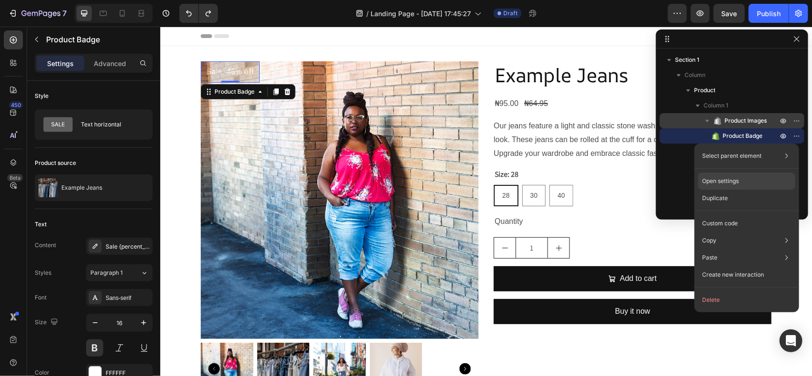
click at [727, 180] on p "Open settings" at bounding box center [720, 181] width 37 height 9
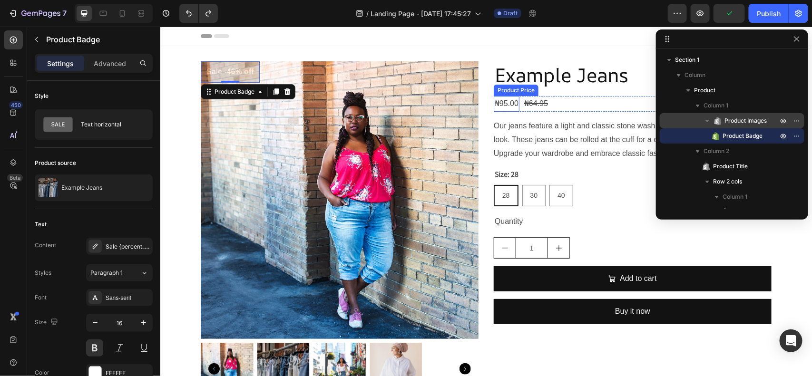
click at [508, 105] on div "₦95.00" at bounding box center [506, 104] width 26 height 16
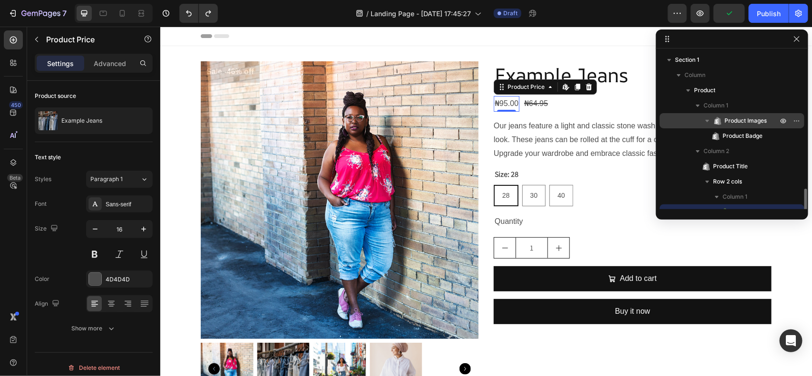
scroll to position [88, 0]
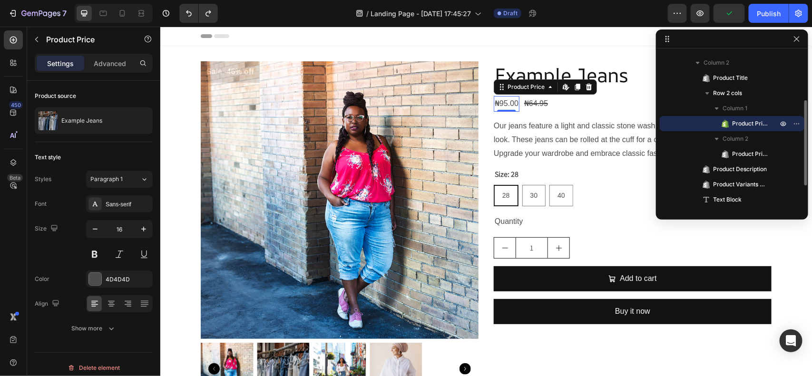
click at [508, 105] on div "₦95.00" at bounding box center [506, 104] width 26 height 16
